Goal: Navigation & Orientation: Find specific page/section

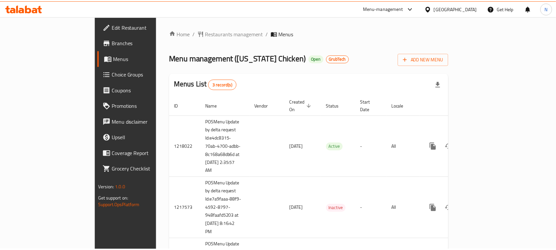
scroll to position [71, 0]
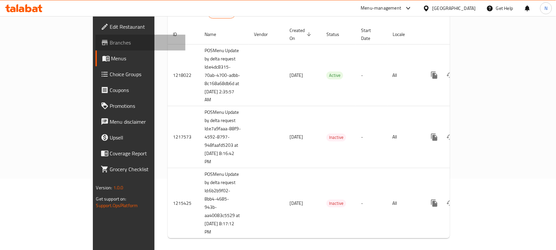
click at [110, 40] on span "Branches" at bounding box center [145, 43] width 70 height 8
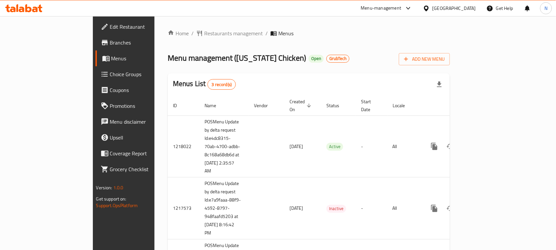
click at [399, 7] on div "Menu-management" at bounding box center [381, 8] width 41 height 8
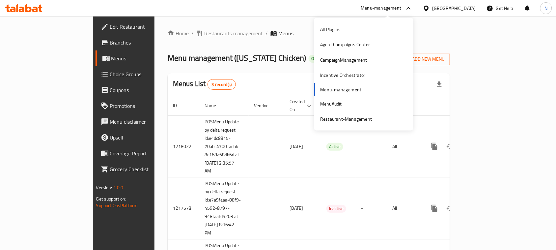
click at [454, 8] on div "[GEOGRAPHIC_DATA]" at bounding box center [453, 8] width 43 height 7
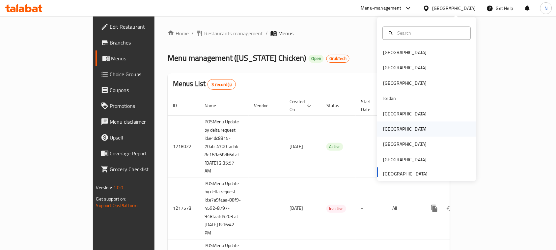
scroll to position [3, 0]
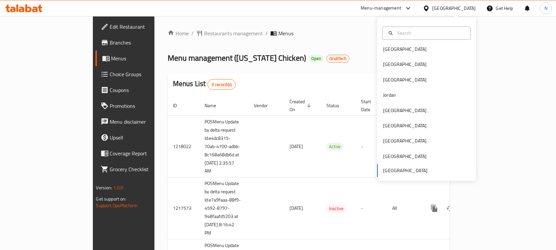
click at [405, 6] on icon at bounding box center [408, 8] width 8 height 8
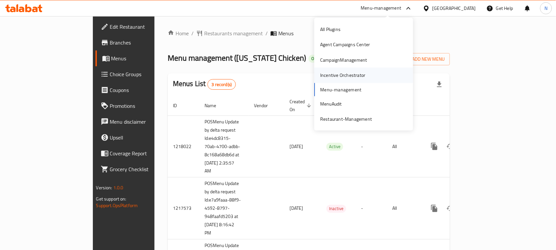
click at [352, 79] on div "Incentive Orchestrator" at bounding box center [342, 74] width 45 height 7
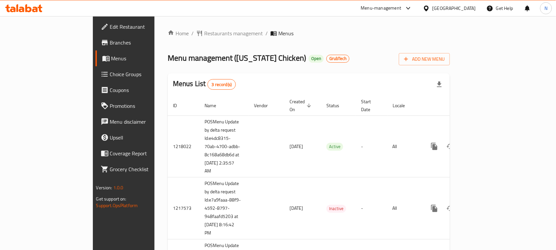
click at [110, 41] on span "Branches" at bounding box center [145, 43] width 70 height 8
